Goal: Task Accomplishment & Management: Use online tool/utility

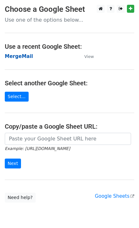
click at [22, 57] on strong "MergeMail" at bounding box center [19, 57] width 28 height 6
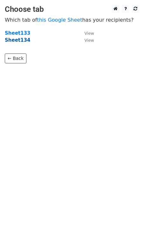
click at [17, 42] on strong "Sheet134" at bounding box center [17, 40] width 25 height 6
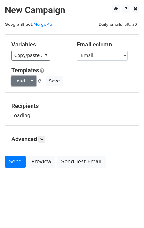
click at [21, 84] on link "Load..." at bounding box center [23, 81] width 25 height 10
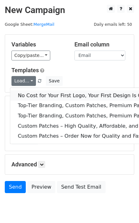
click at [38, 93] on link "No Cost for Your First Logo, Your First Design Is On Us!" at bounding box center [103, 96] width 186 height 10
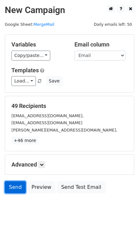
click at [19, 192] on link "Send" at bounding box center [15, 187] width 21 height 12
